Goal: Find contact information: Find contact information

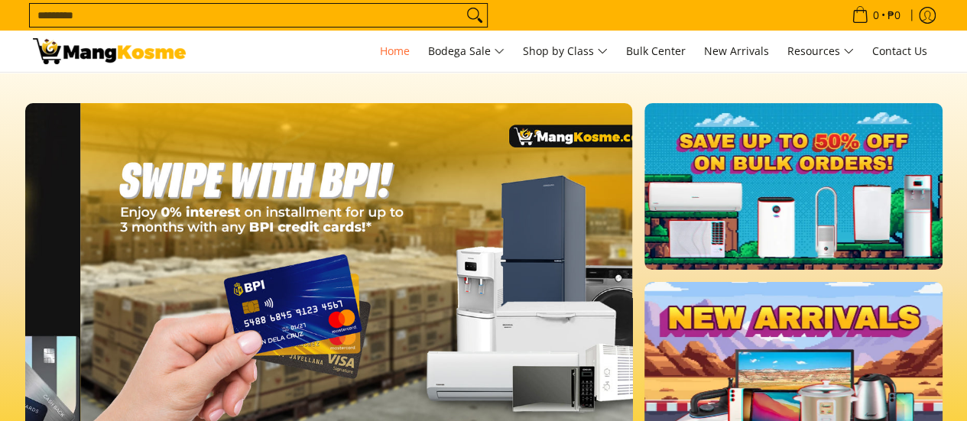
scroll to position [0, 1215]
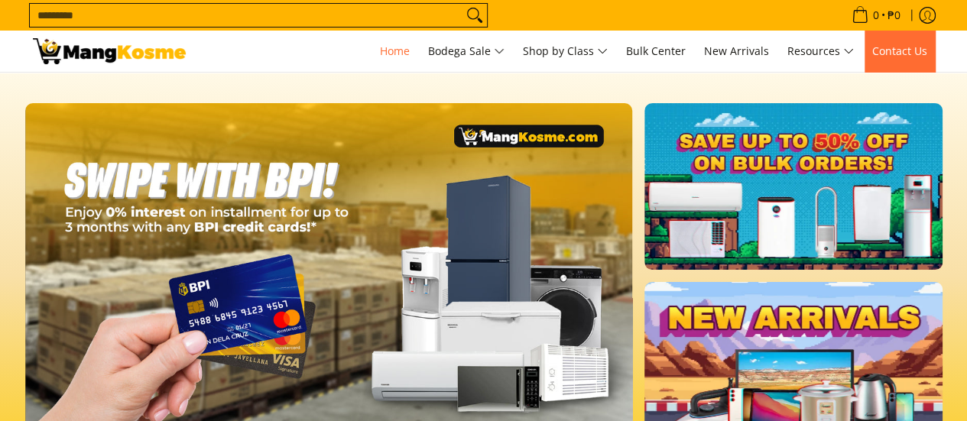
click at [900, 44] on span "Contact Us" at bounding box center [899, 51] width 55 height 15
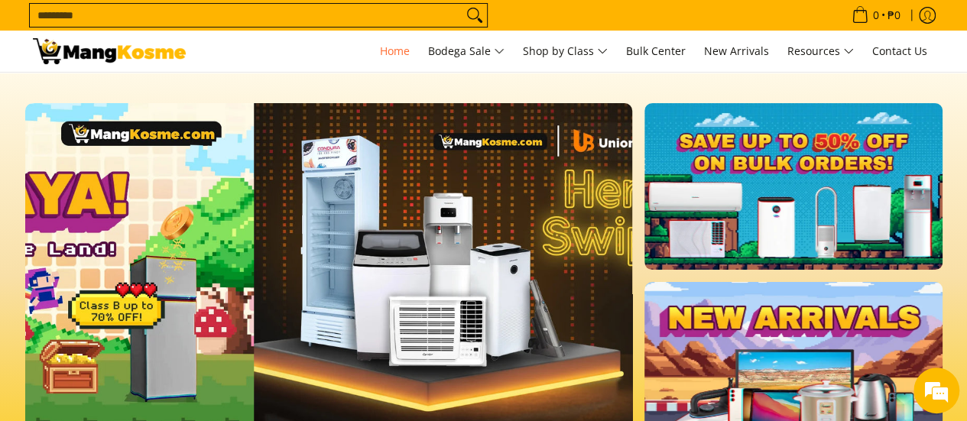
scroll to position [0, 608]
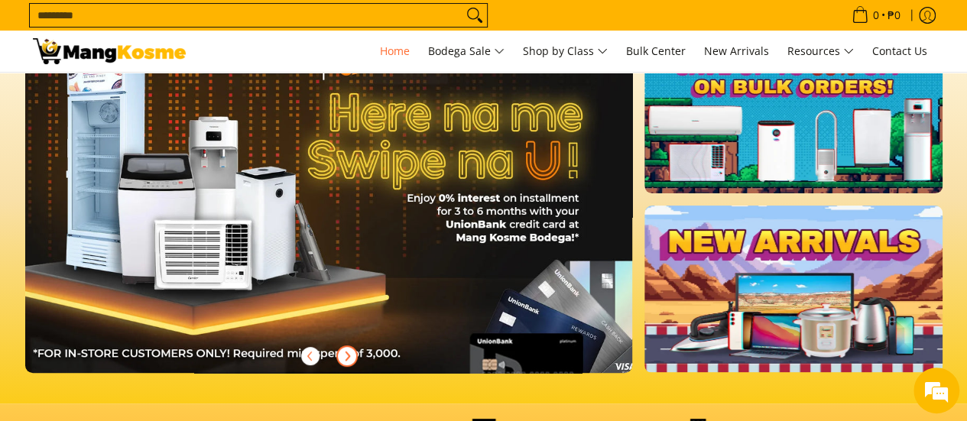
click at [349, 362] on span "Next" at bounding box center [347, 356] width 18 height 18
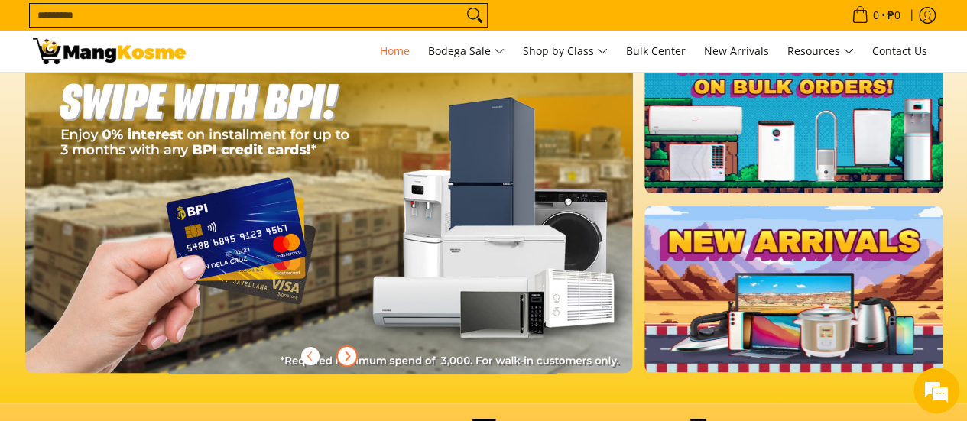
click at [349, 350] on icon "Next" at bounding box center [347, 356] width 12 height 12
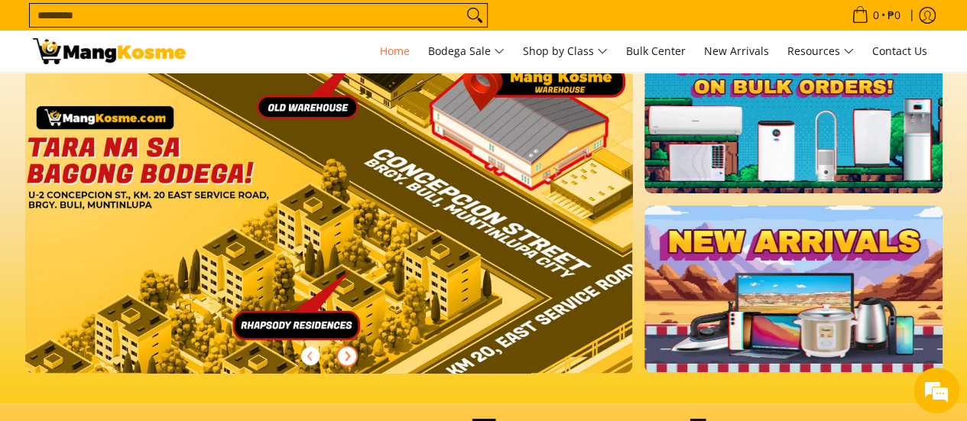
scroll to position [0, 0]
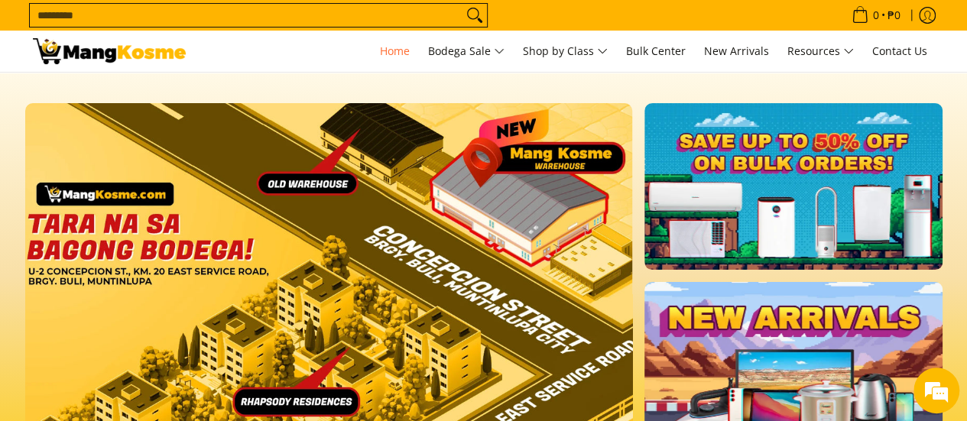
click at [363, 244] on img at bounding box center [329, 275] width 620 height 353
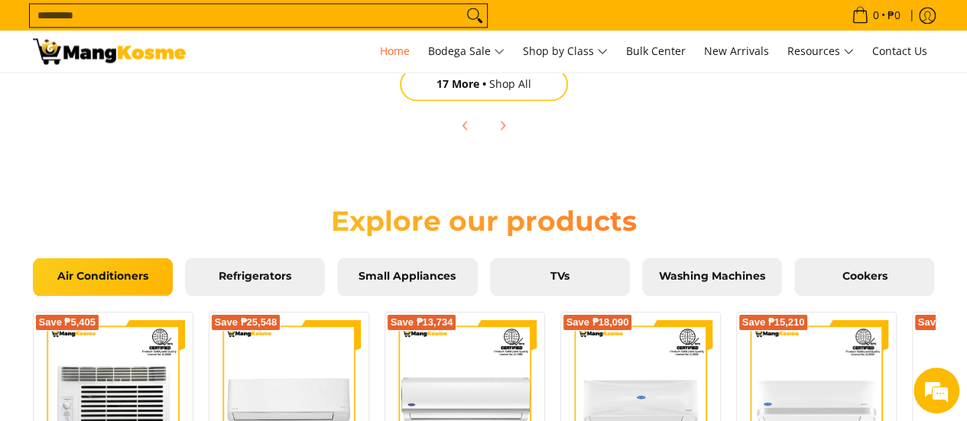
scroll to position [1376, 0]
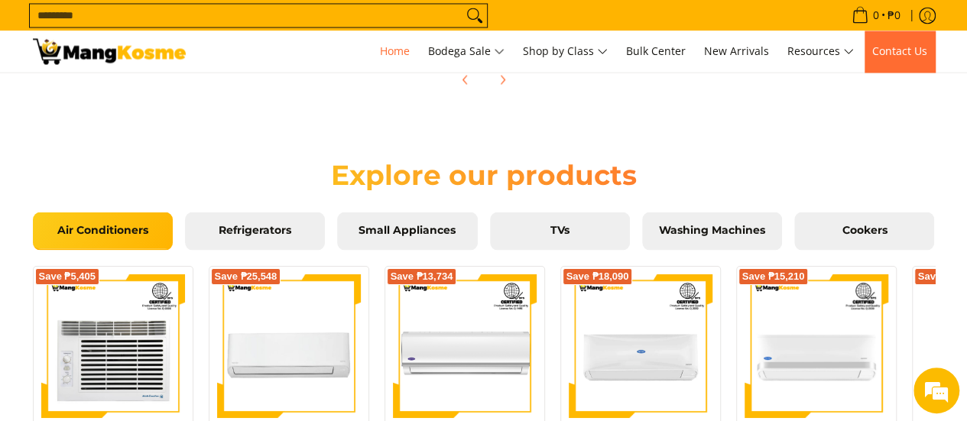
click at [903, 45] on span "Contact Us" at bounding box center [899, 51] width 55 height 15
